Goal: Task Accomplishment & Management: Manage account settings

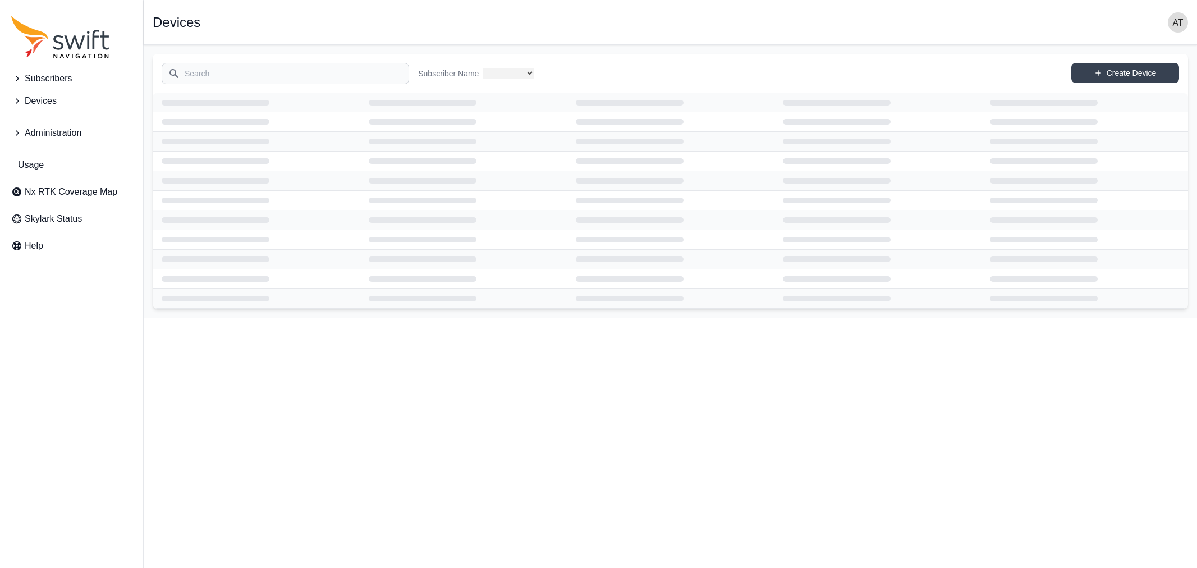
select select
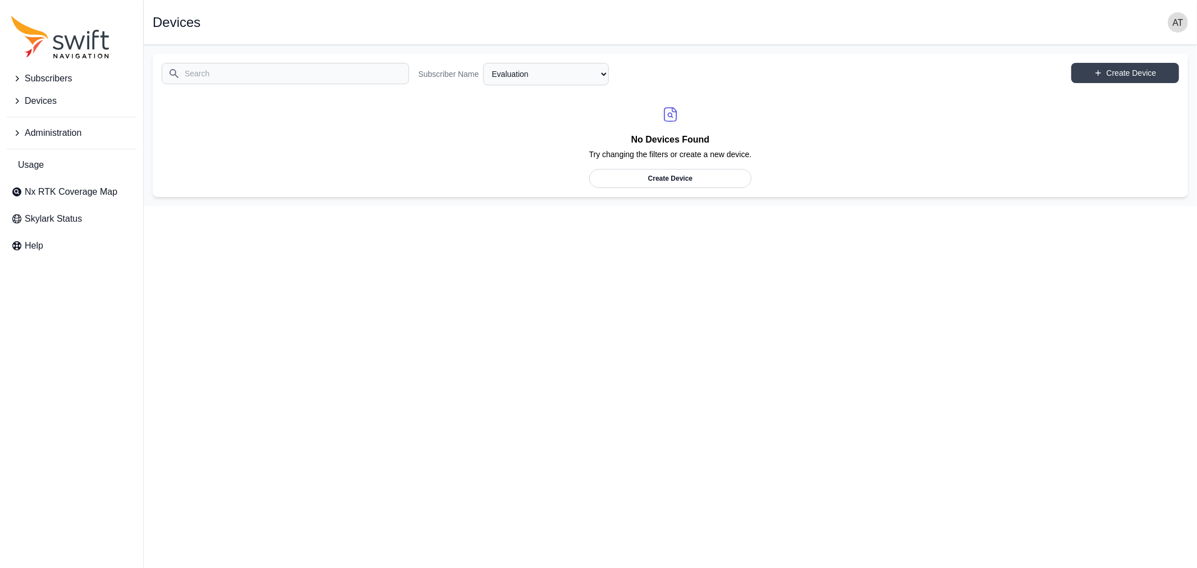
click at [33, 133] on span "Administration" at bounding box center [53, 132] width 57 height 13
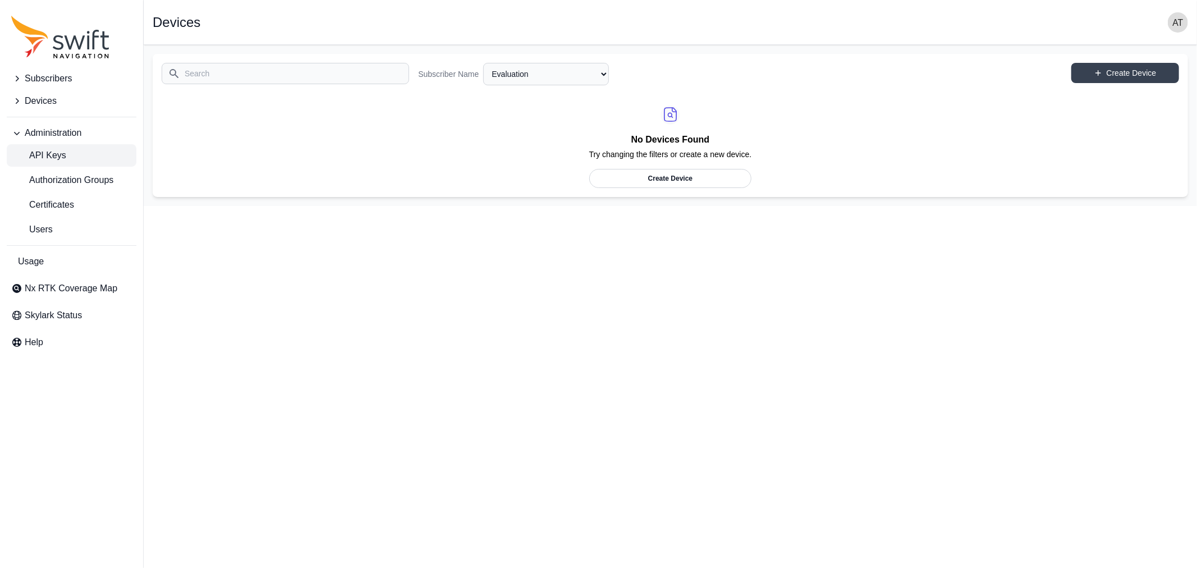
click at [38, 159] on span "API Keys" at bounding box center [38, 155] width 55 height 13
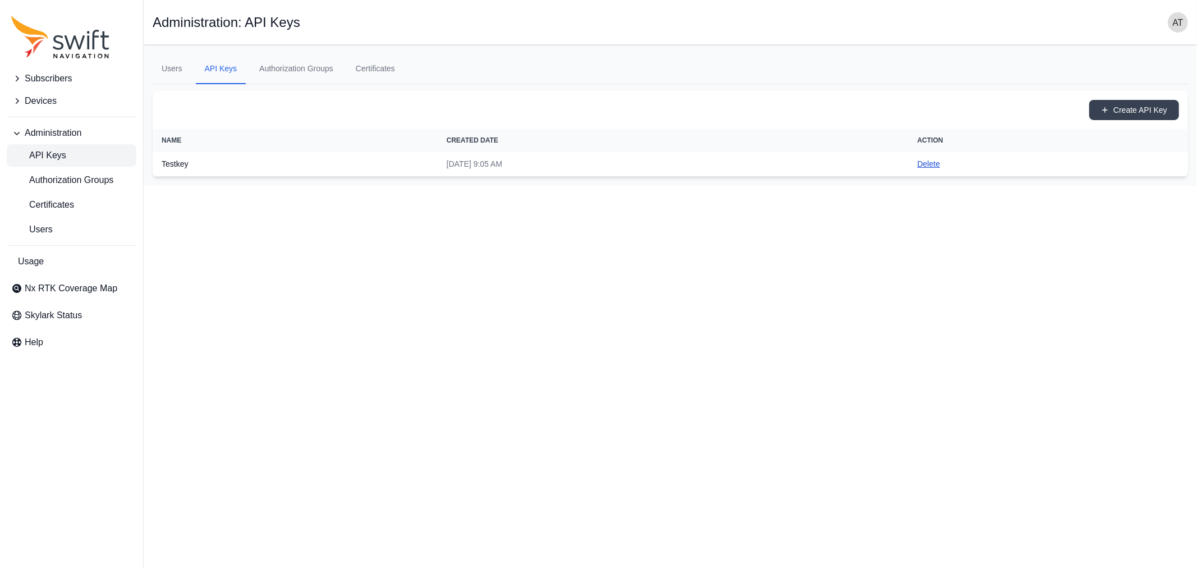
click at [940, 160] on button "Delete" at bounding box center [929, 163] width 22 height 11
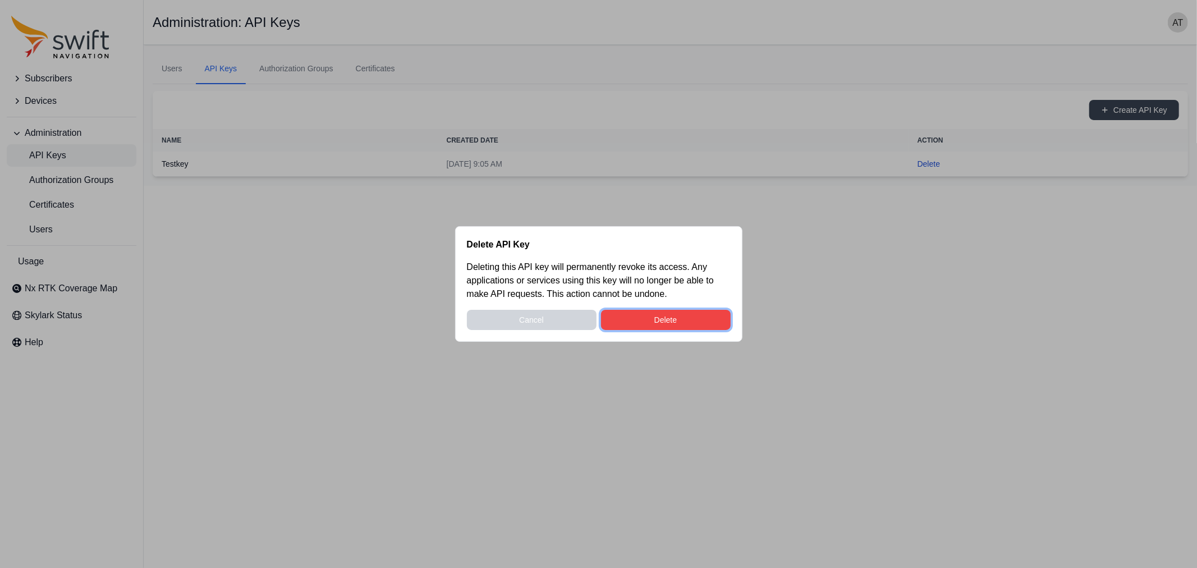
click at [675, 317] on button "Delete" at bounding box center [666, 320] width 130 height 20
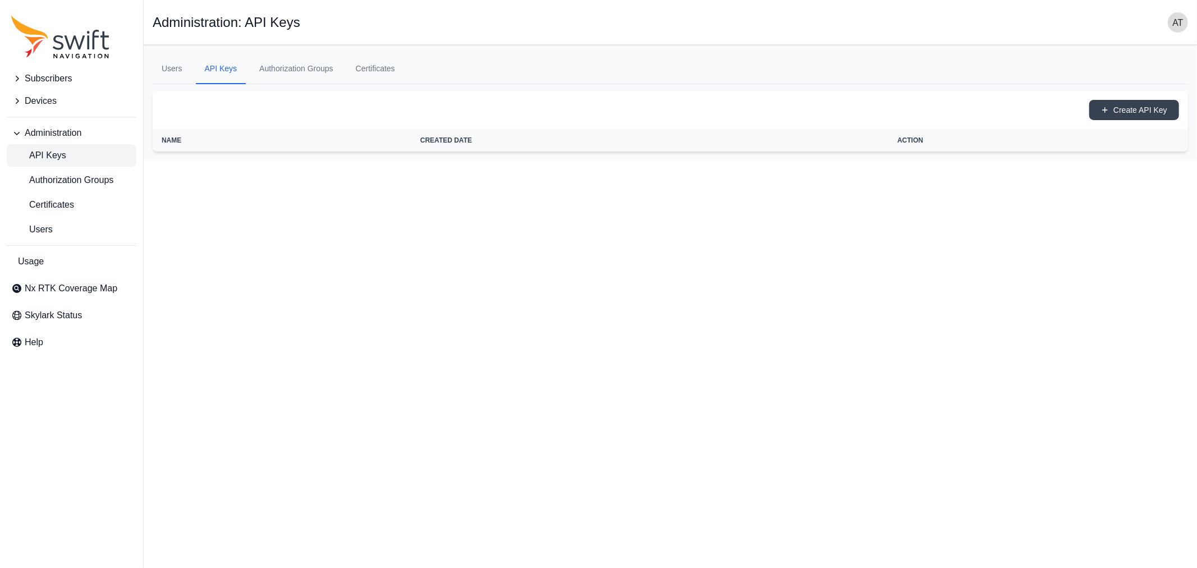
click at [1172, 25] on img "button" at bounding box center [1178, 22] width 20 height 20
click at [1137, 136] on link "Sign out" at bounding box center [1135, 136] width 126 height 20
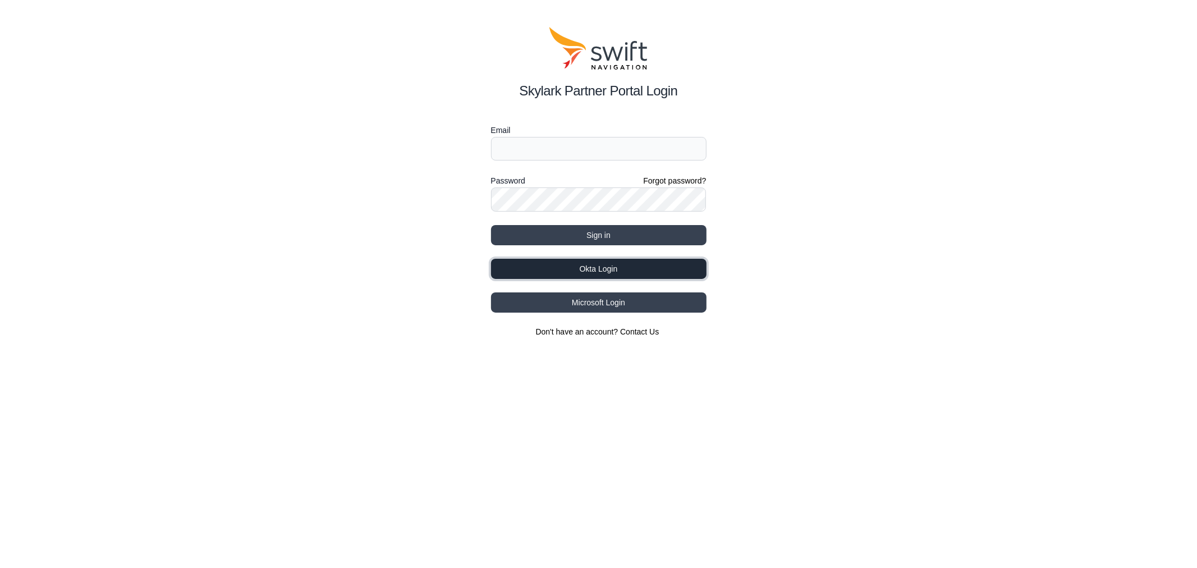
click at [658, 262] on button "Okta Login" at bounding box center [599, 269] width 216 height 20
